Goal: Information Seeking & Learning: Learn about a topic

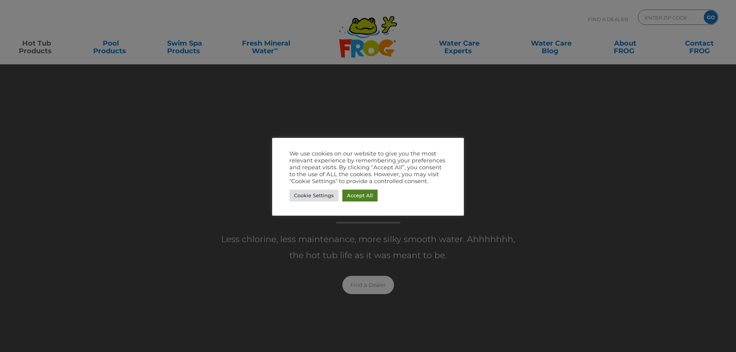
click at [355, 194] on link "Accept All" at bounding box center [359, 196] width 35 height 12
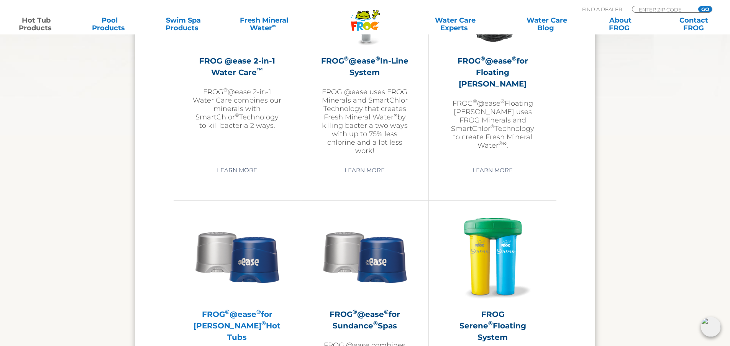
scroll to position [1111, 0]
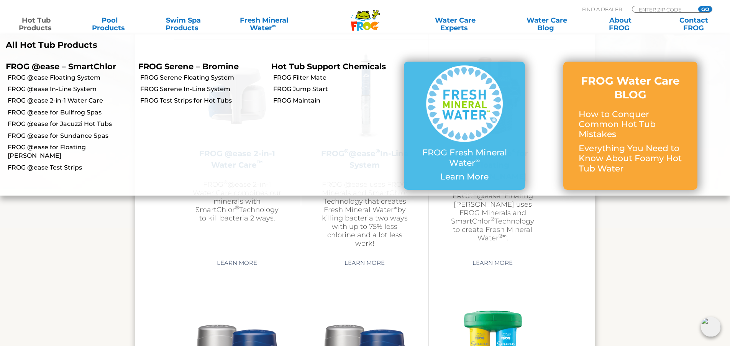
click at [32, 28] on link "Hot Tub Products" at bounding box center [36, 23] width 57 height 15
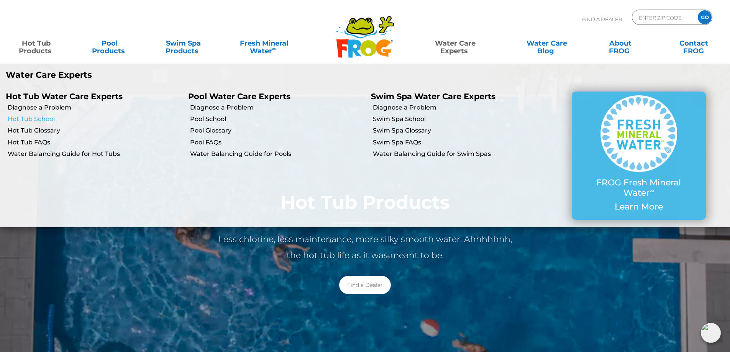
click at [28, 121] on link "Hot Tub School" at bounding box center [95, 119] width 175 height 8
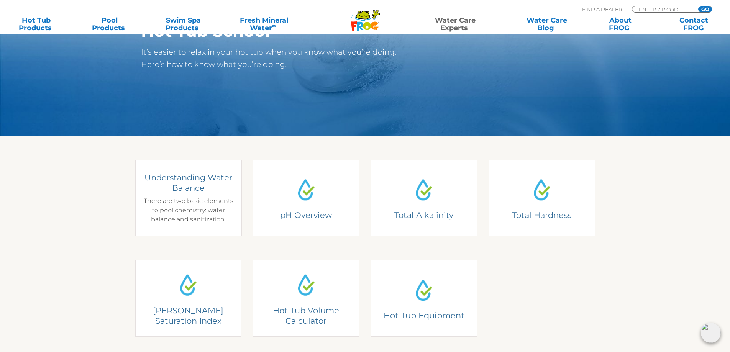
scroll to position [115, 0]
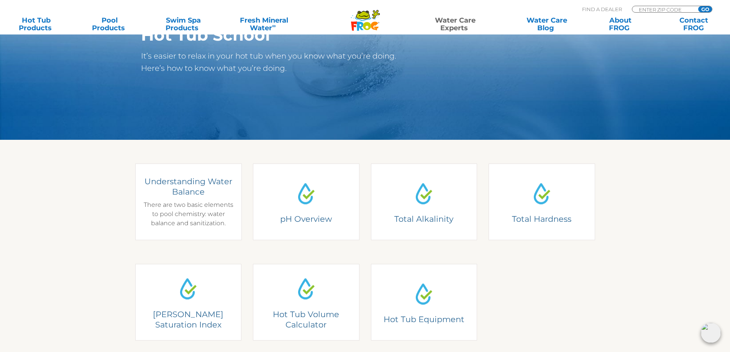
click at [179, 199] on div "Understanding Water Balance There are two basic elements to pool chemistry: wat…" at bounding box center [188, 202] width 95 height 52
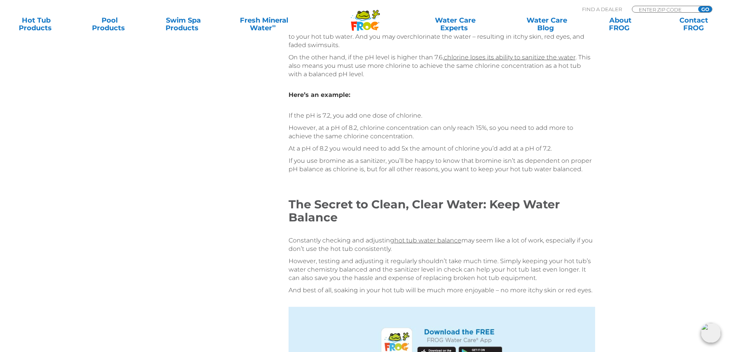
scroll to position [1571, 0]
